Goal: Find specific page/section: Find specific page/section

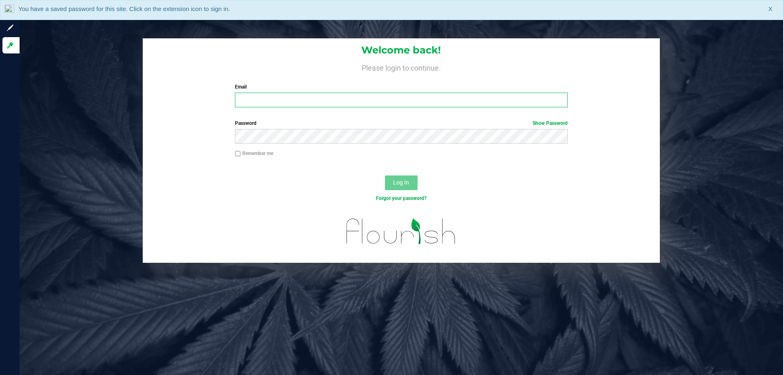
click at [250, 96] on input "Email" at bounding box center [401, 100] width 332 height 15
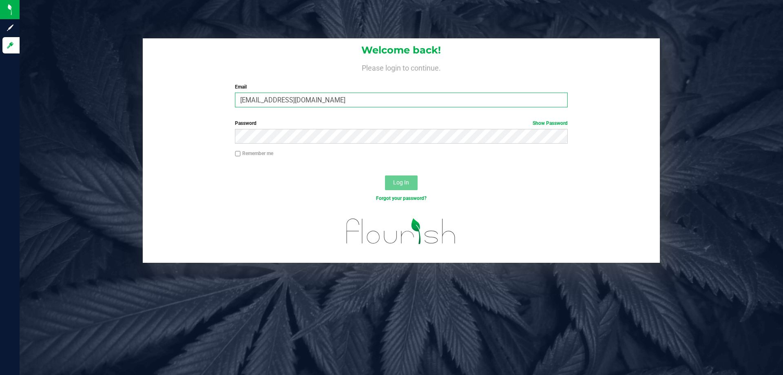
type input "AMAINES@LIVEPARALLEL.COM"
click at [385, 175] on button "Log In" at bounding box center [401, 182] width 33 height 15
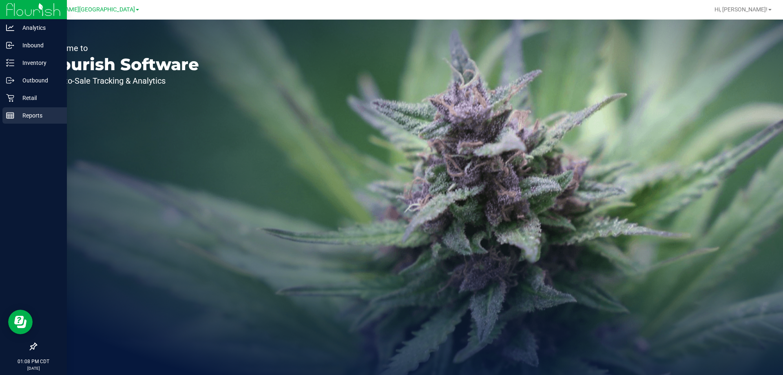
click at [28, 116] on p "Reports" at bounding box center [38, 116] width 49 height 10
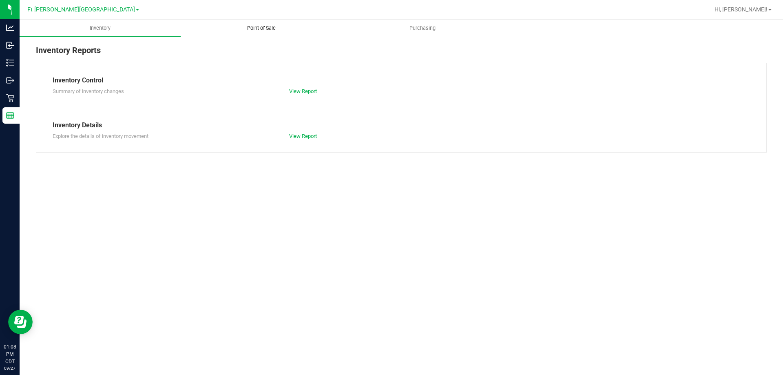
click at [270, 29] on span "Point of Sale" at bounding box center [261, 27] width 51 height 7
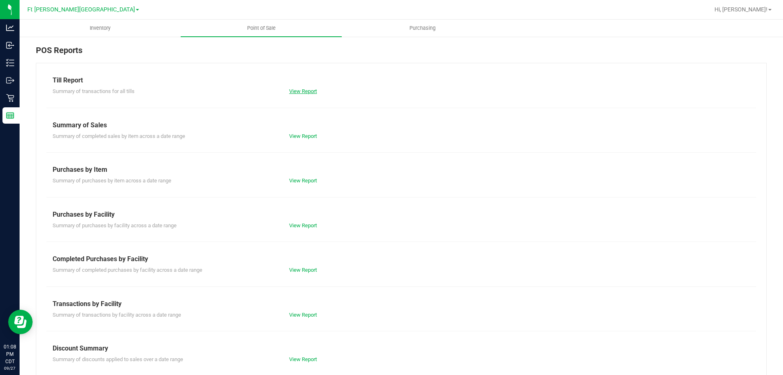
click at [296, 93] on link "View Report" at bounding box center [303, 91] width 28 height 6
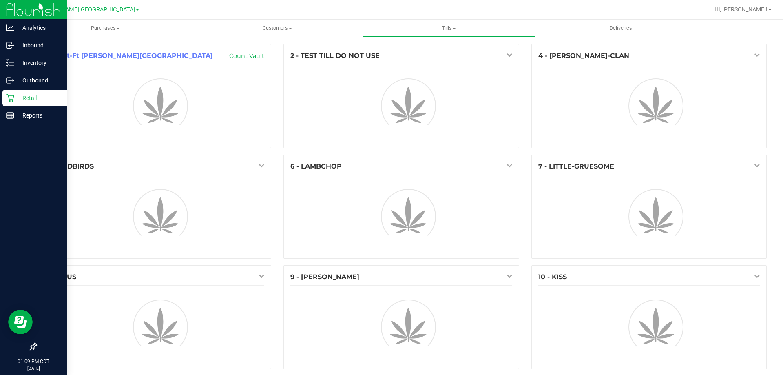
click at [25, 97] on p "Retail" at bounding box center [38, 98] width 49 height 10
